Goal: Task Accomplishment & Management: Manage account settings

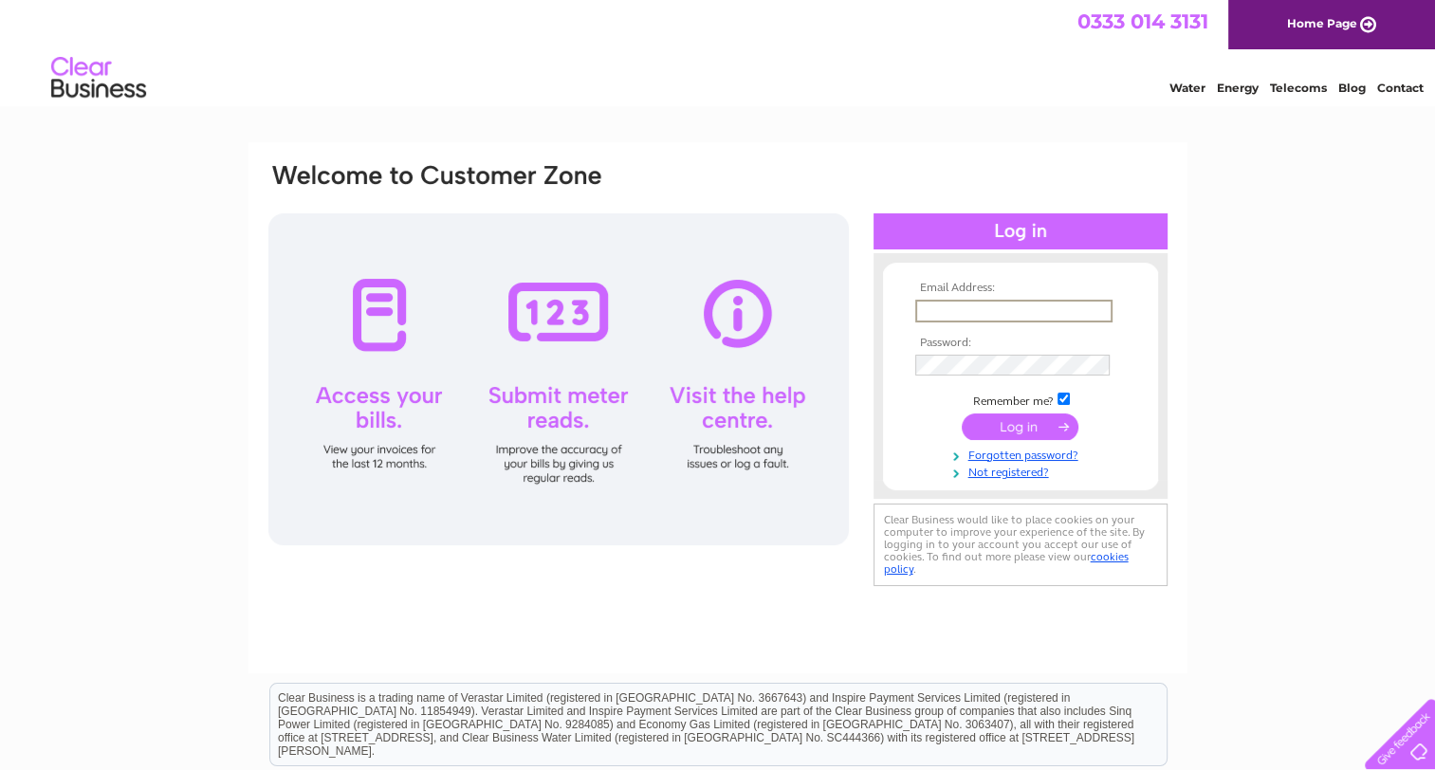
click at [983, 307] on input "text" at bounding box center [1013, 311] width 197 height 23
paste input "[EMAIL_ADDRESS][DOMAIN_NAME]"
type input "uk.london.facilities.invoicing@ajg.com"
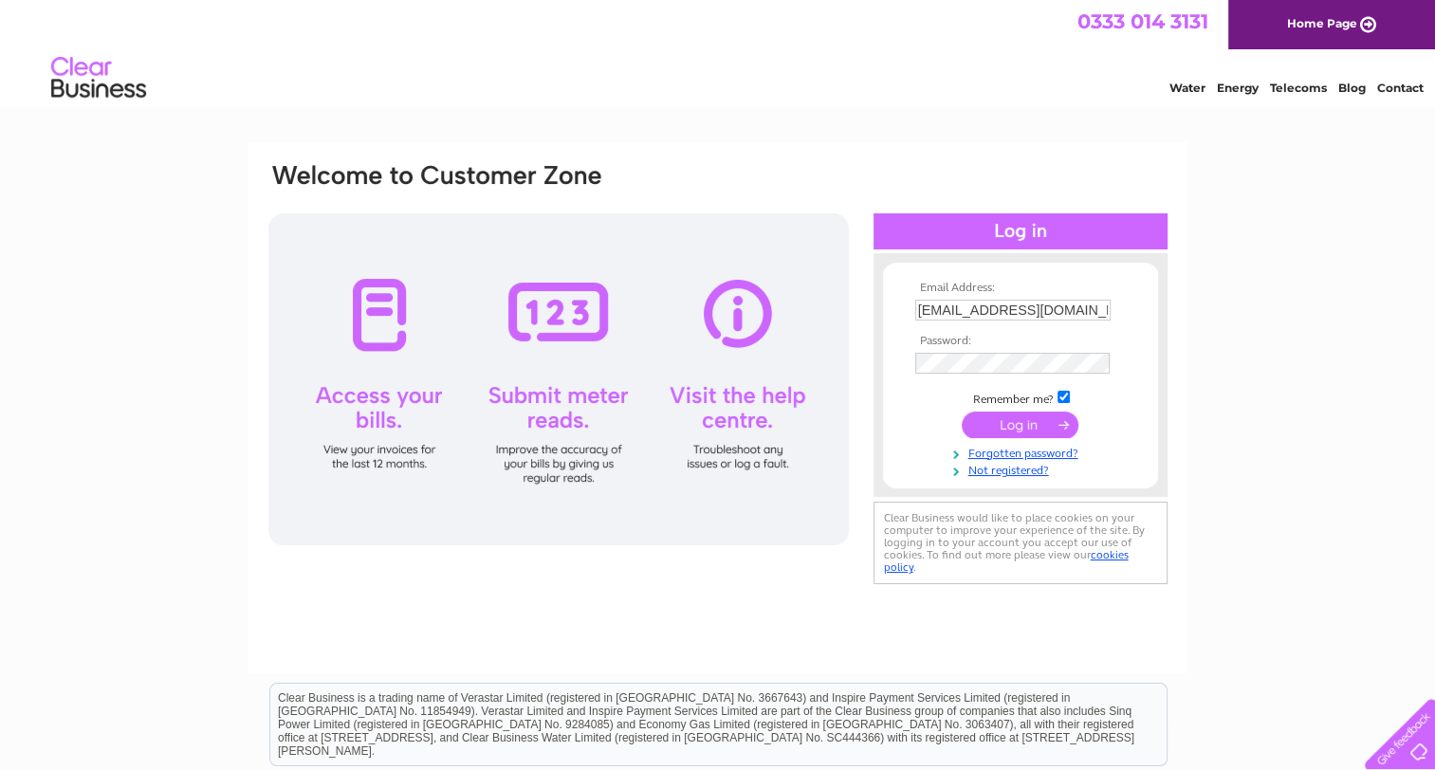
click at [1043, 431] on input "submit" at bounding box center [1019, 425] width 117 height 27
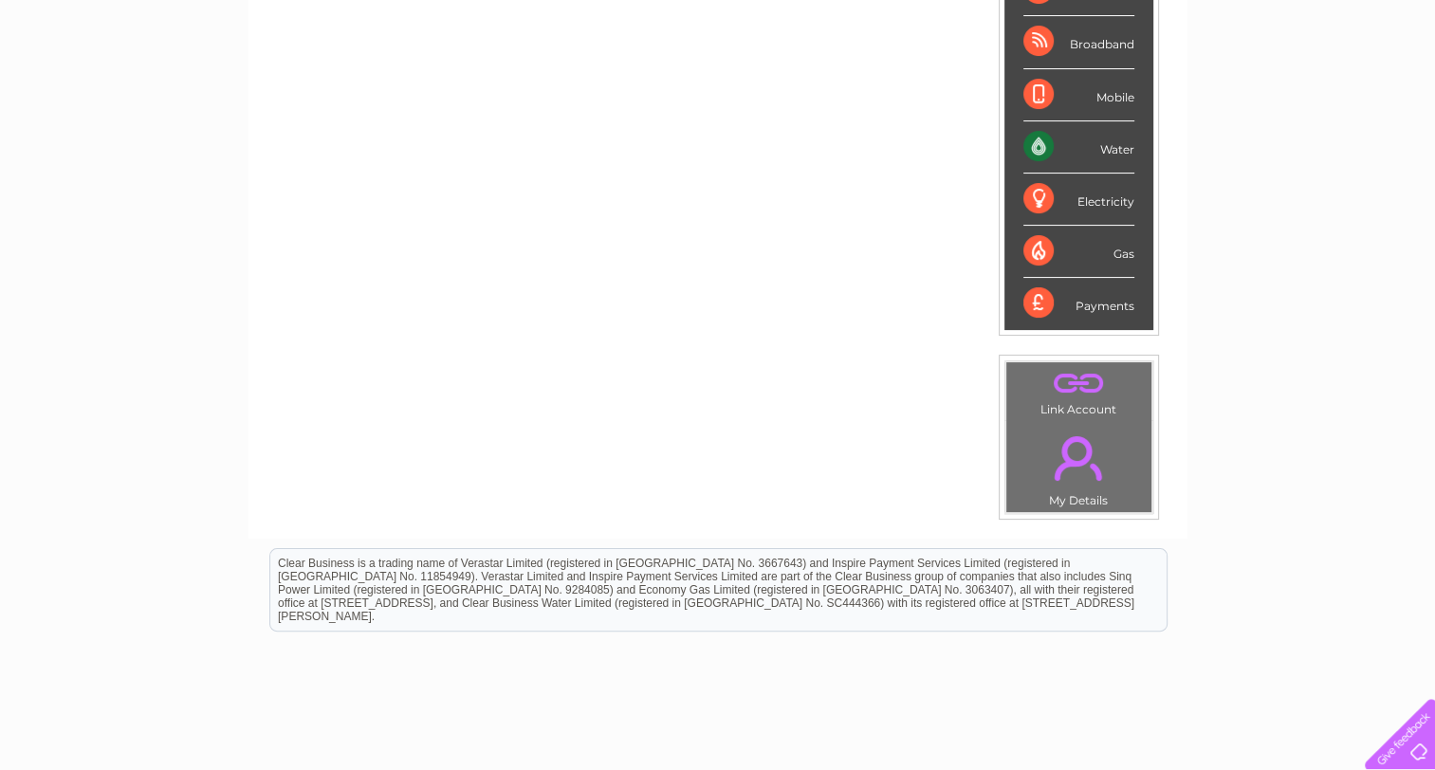
scroll to position [163, 0]
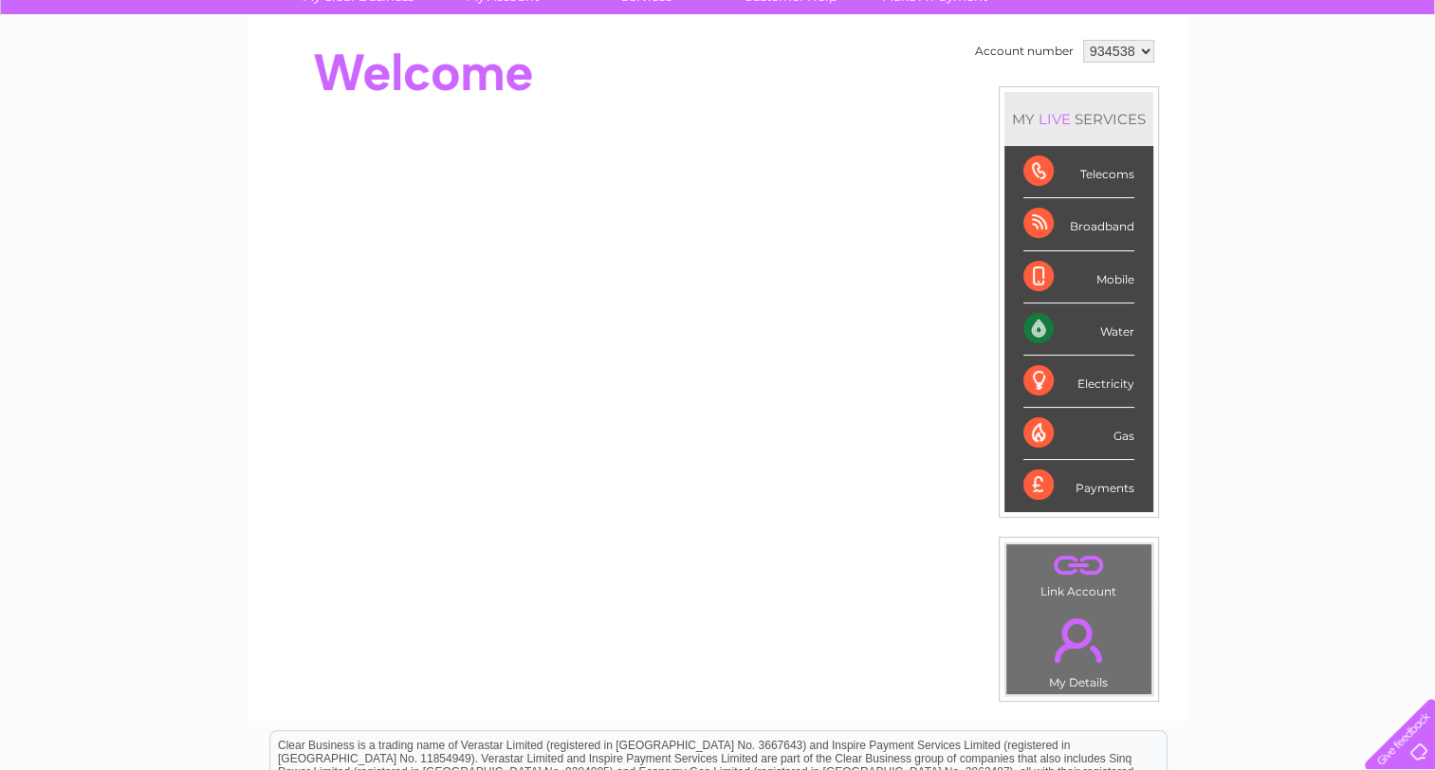
click at [1109, 326] on div "Water" at bounding box center [1078, 329] width 111 height 52
click at [1027, 324] on div "Water" at bounding box center [1078, 329] width 111 height 52
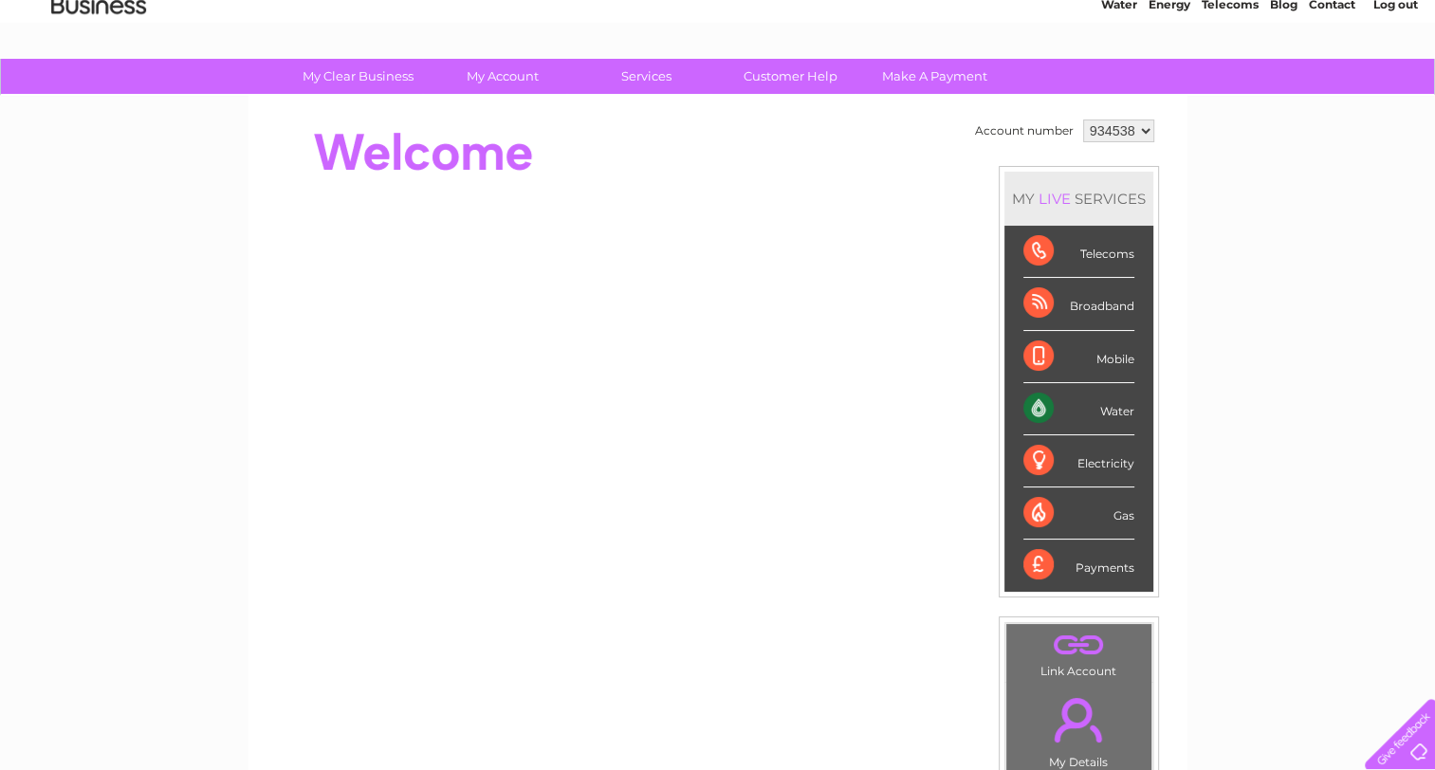
scroll to position [0, 0]
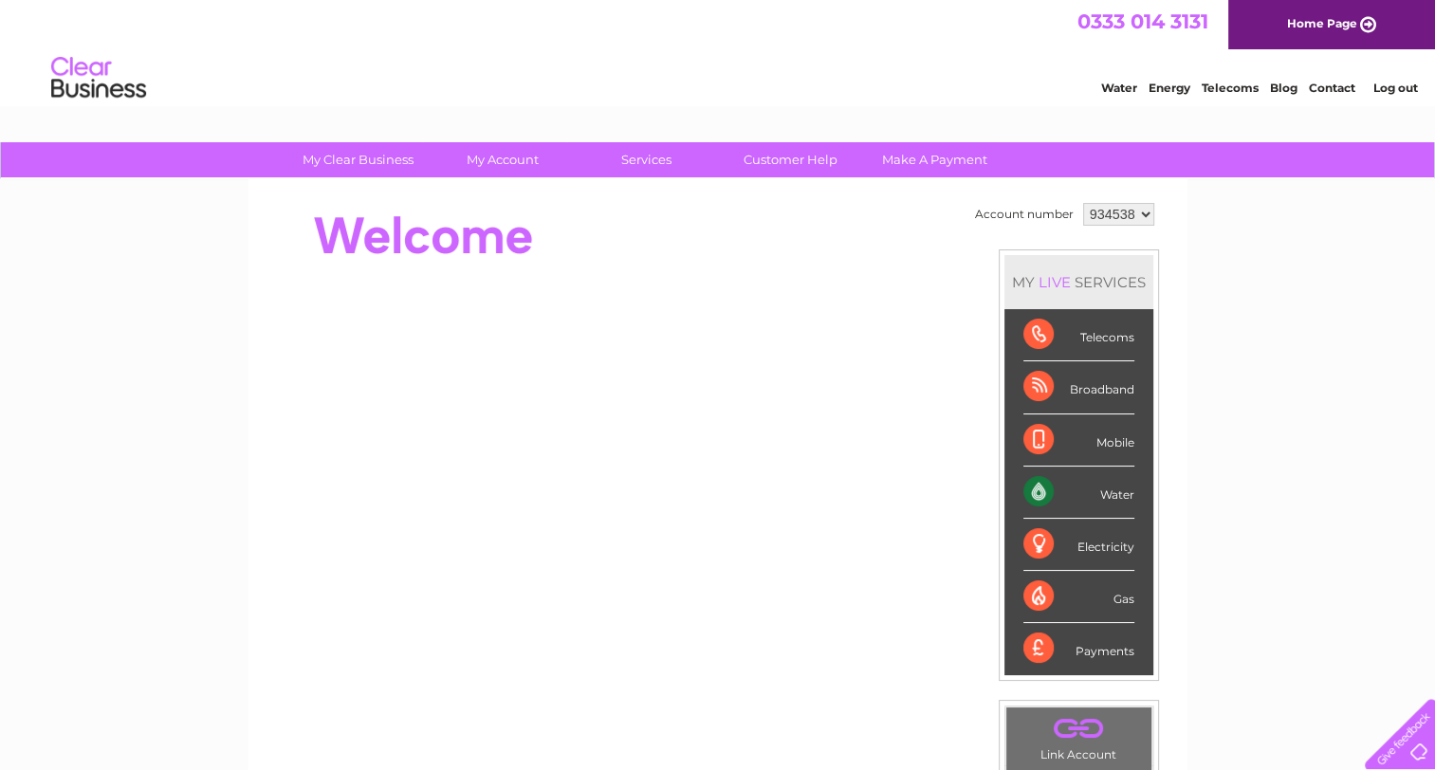
click at [1114, 84] on link "Water" at bounding box center [1119, 88] width 36 height 14
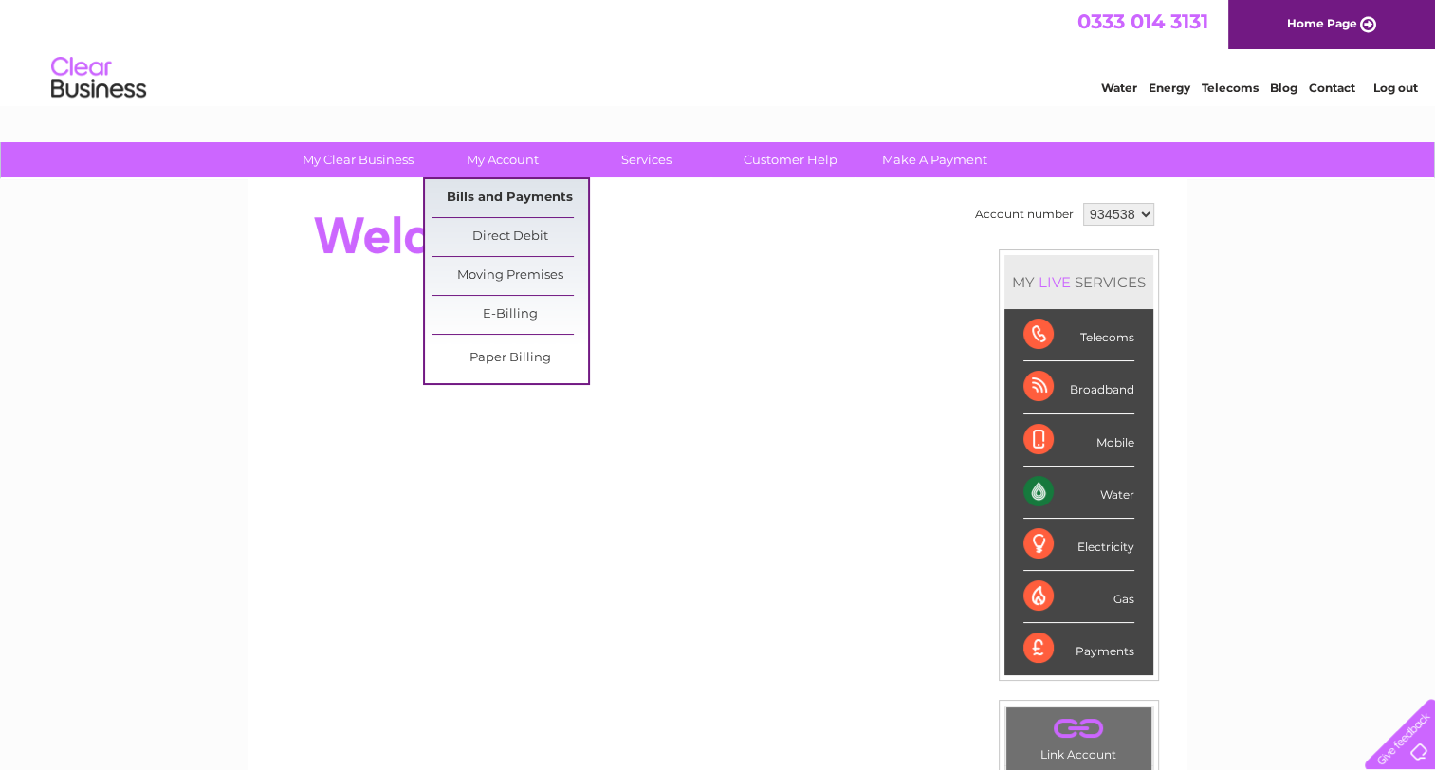
click at [516, 195] on link "Bills and Payments" at bounding box center [509, 198] width 156 height 38
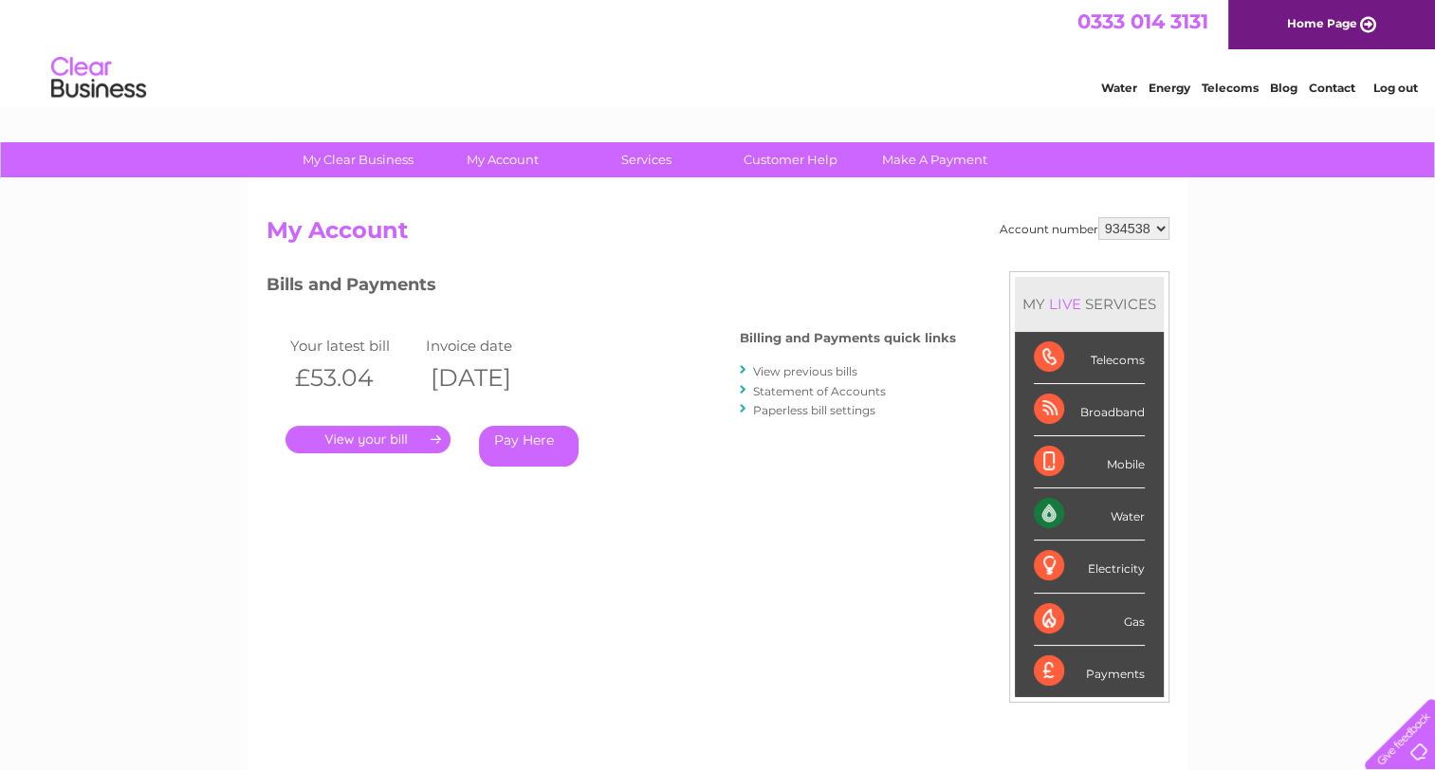
click at [413, 435] on link "." at bounding box center [367, 439] width 165 height 27
click at [389, 442] on link "." at bounding box center [367, 439] width 165 height 27
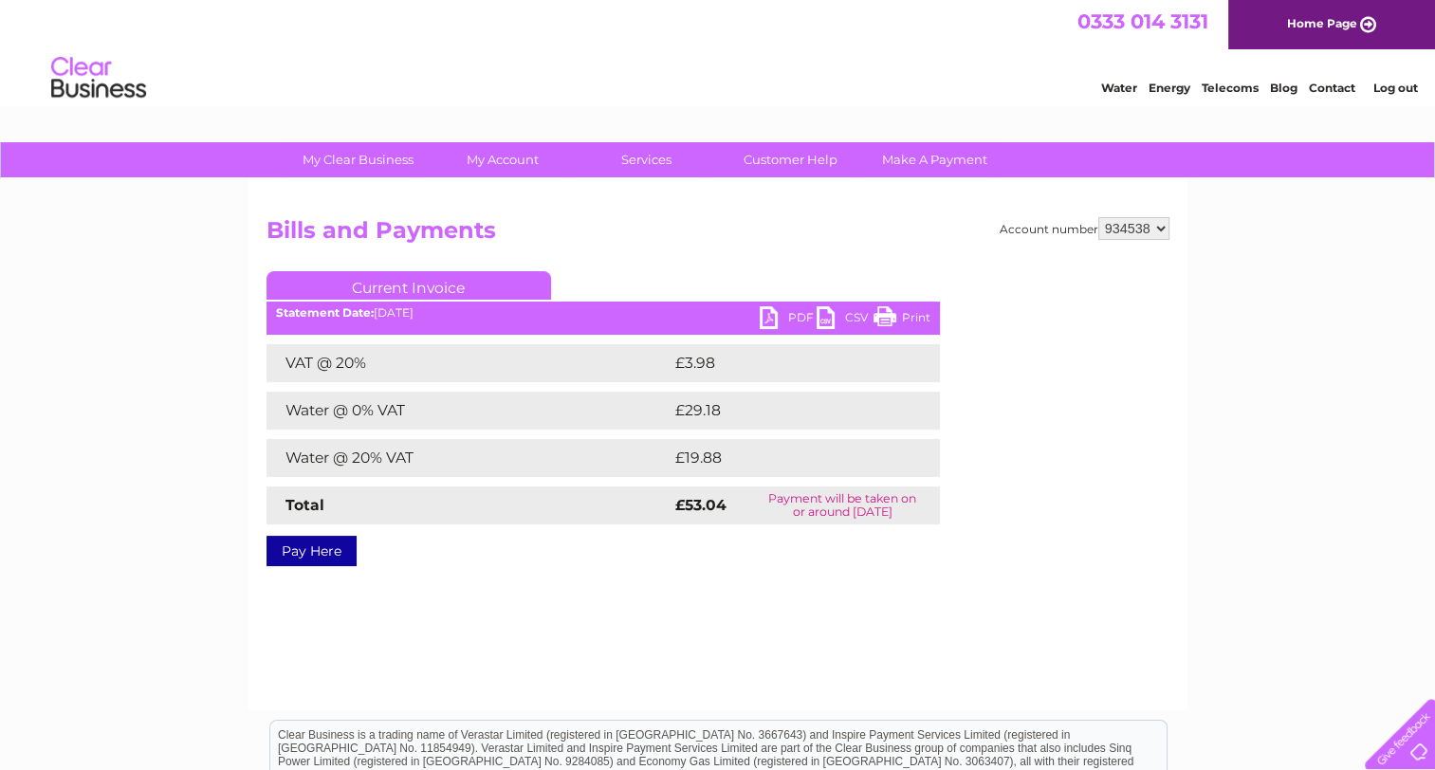
click at [772, 317] on link "PDF" at bounding box center [787, 319] width 57 height 27
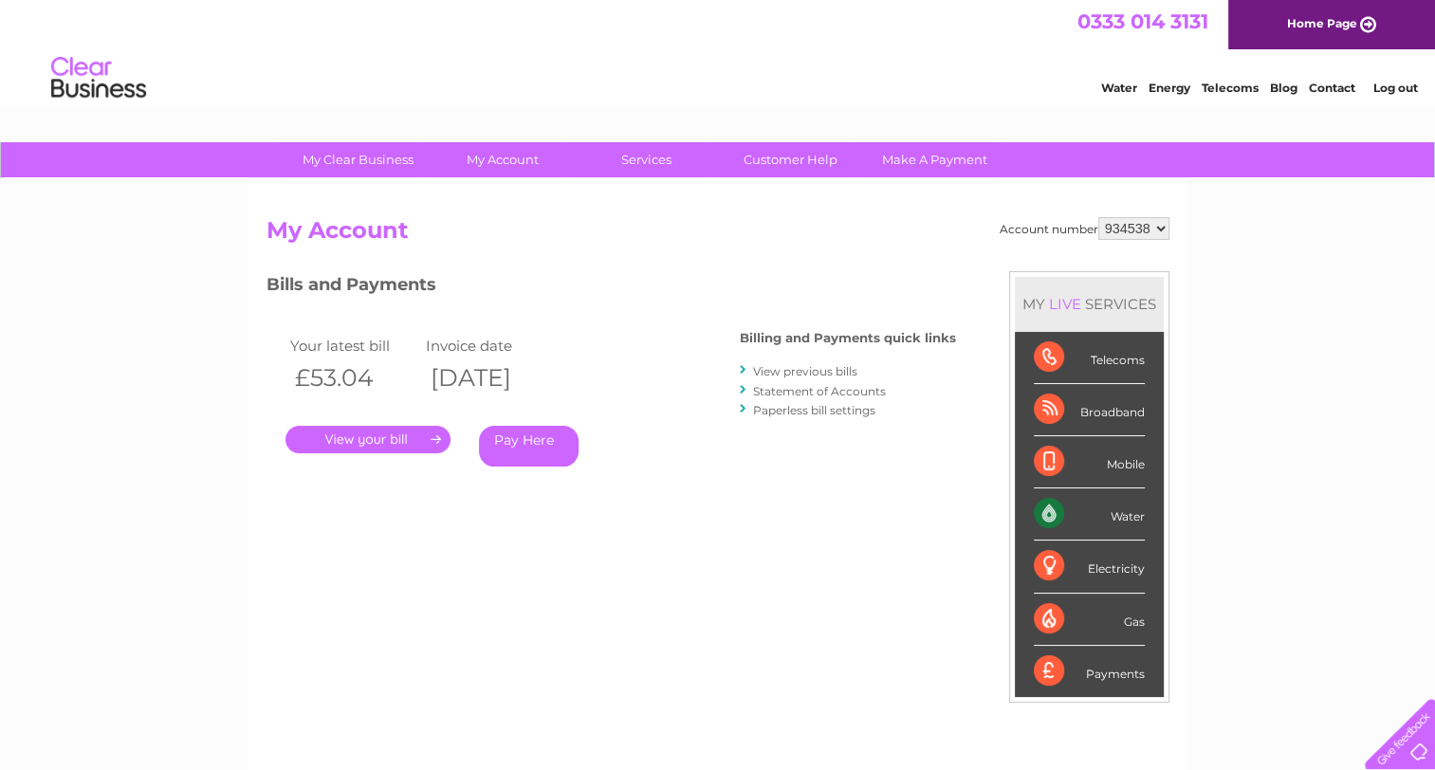
click at [818, 371] on link "View previous bills" at bounding box center [805, 371] width 104 height 14
click at [399, 439] on link "." at bounding box center [367, 439] width 165 height 27
